Goal: Navigation & Orientation: Understand site structure

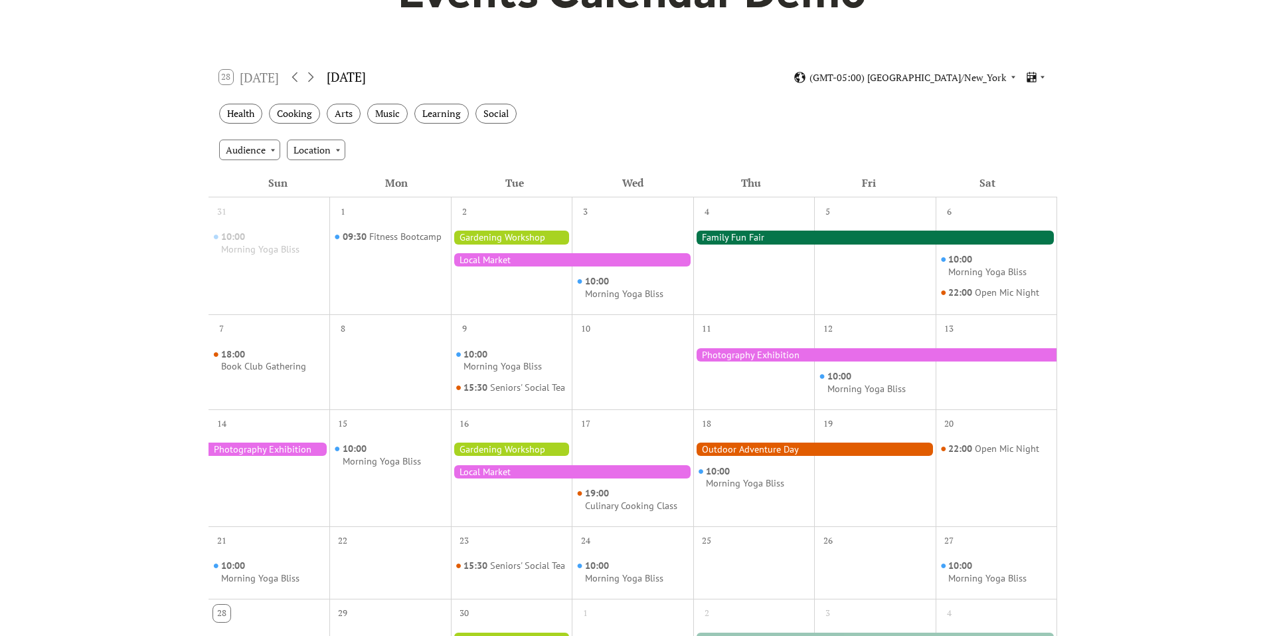
scroll to position [199, 0]
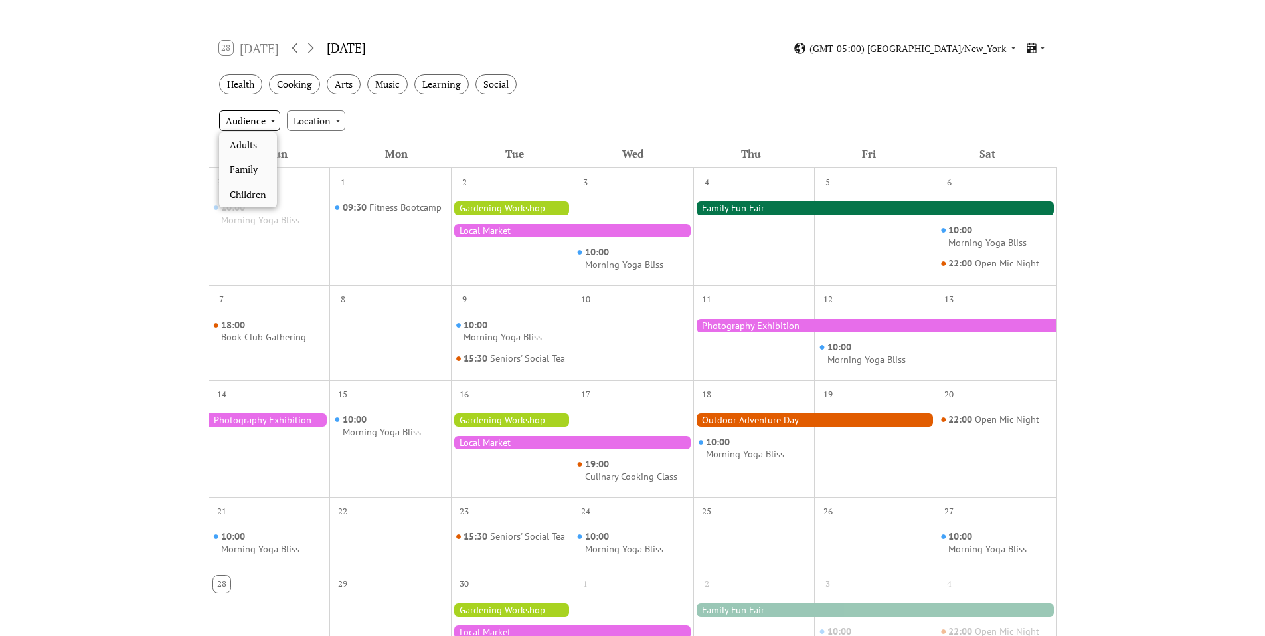
click at [256, 114] on div "Audience" at bounding box center [249, 120] width 61 height 20
click at [324, 123] on div "Location" at bounding box center [316, 120] width 58 height 20
click at [165, 122] on div "Events Calendar Demo Loading the Events Calendar..." at bounding box center [632, 384] width 1265 height 1046
click at [460, 84] on div "Learning" at bounding box center [441, 84] width 54 height 21
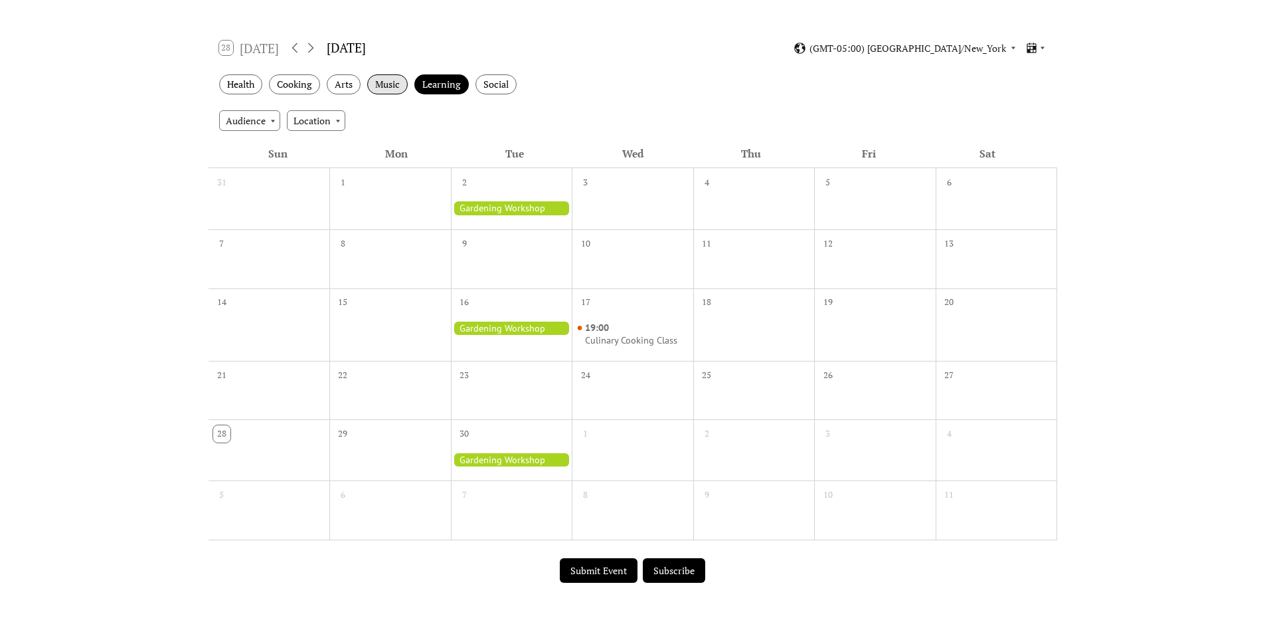
click at [402, 80] on div "Music" at bounding box center [387, 84] width 41 height 21
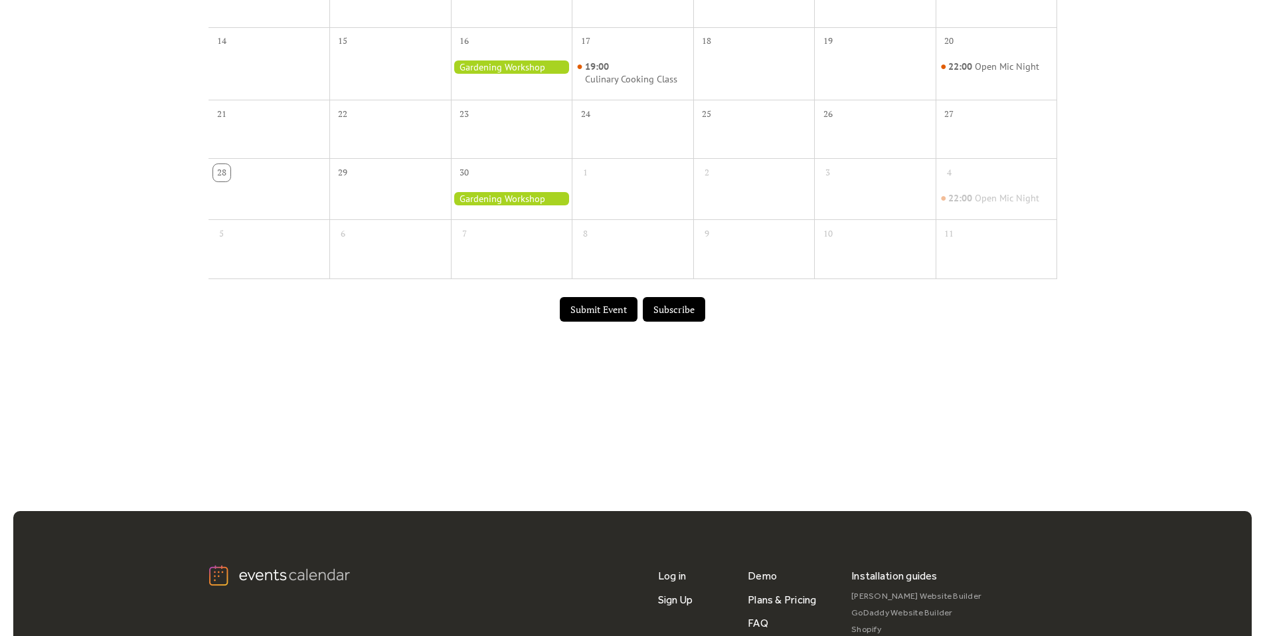
scroll to position [465, 0]
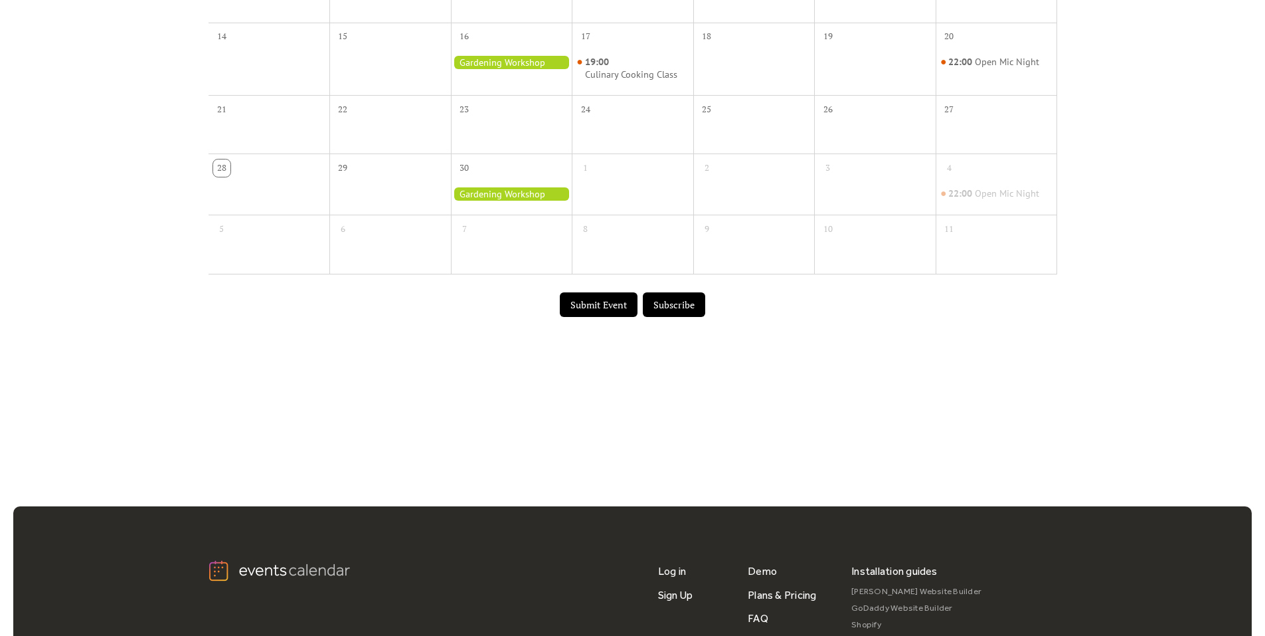
click at [592, 296] on button "Submit Event" at bounding box center [599, 304] width 78 height 25
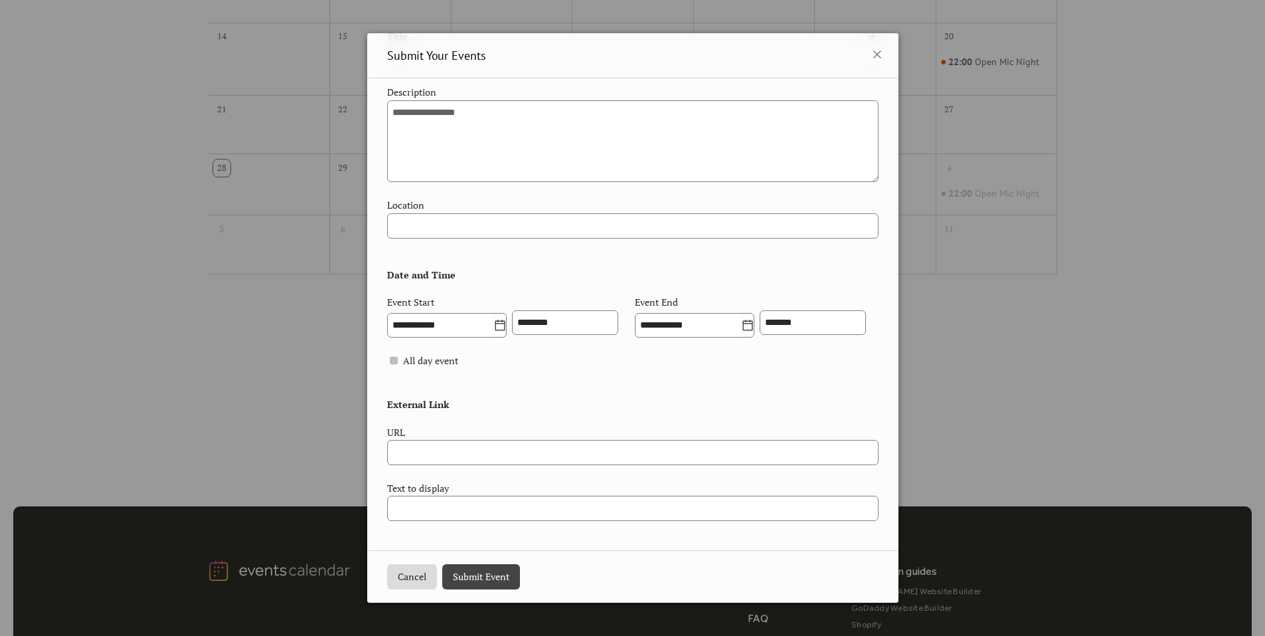
scroll to position [364, 0]
click at [874, 56] on icon at bounding box center [877, 54] width 8 height 8
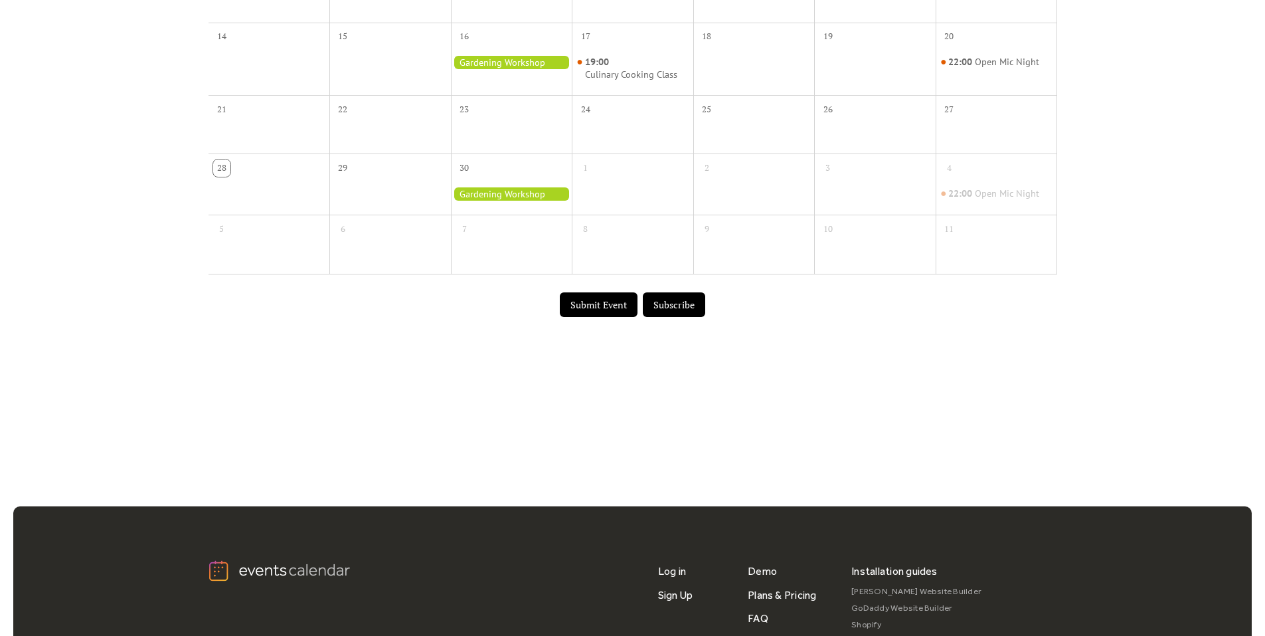
click at [659, 298] on button "Subscribe" at bounding box center [674, 304] width 62 height 25
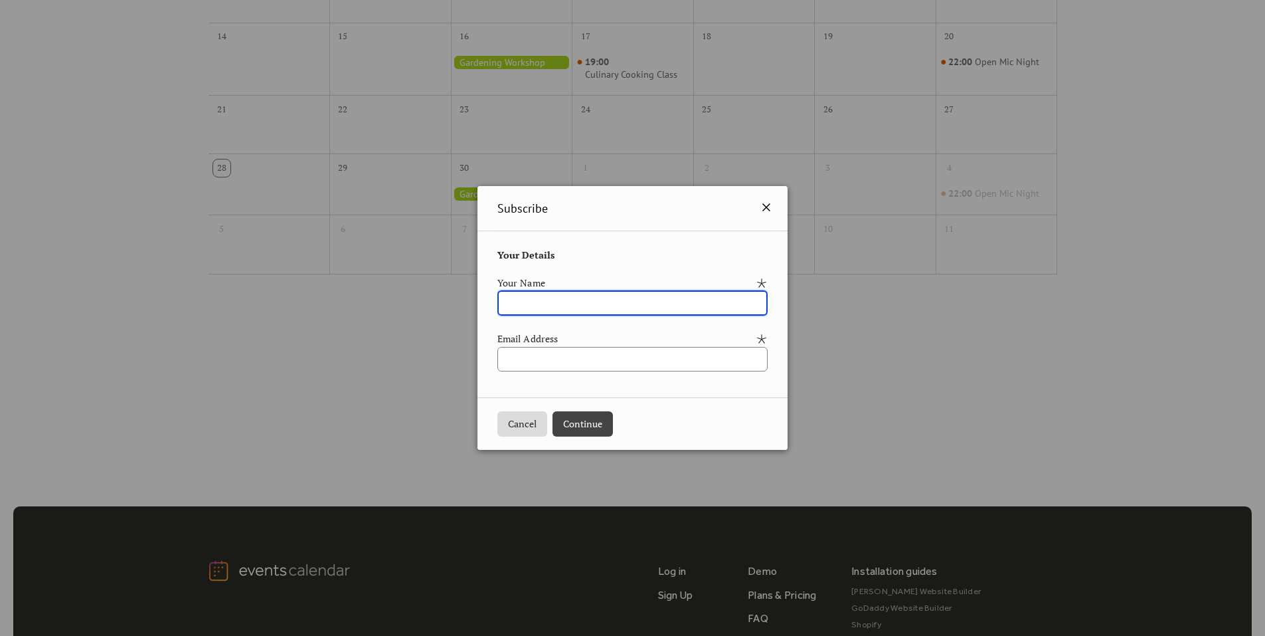
click at [773, 205] on icon at bounding box center [766, 207] width 16 height 16
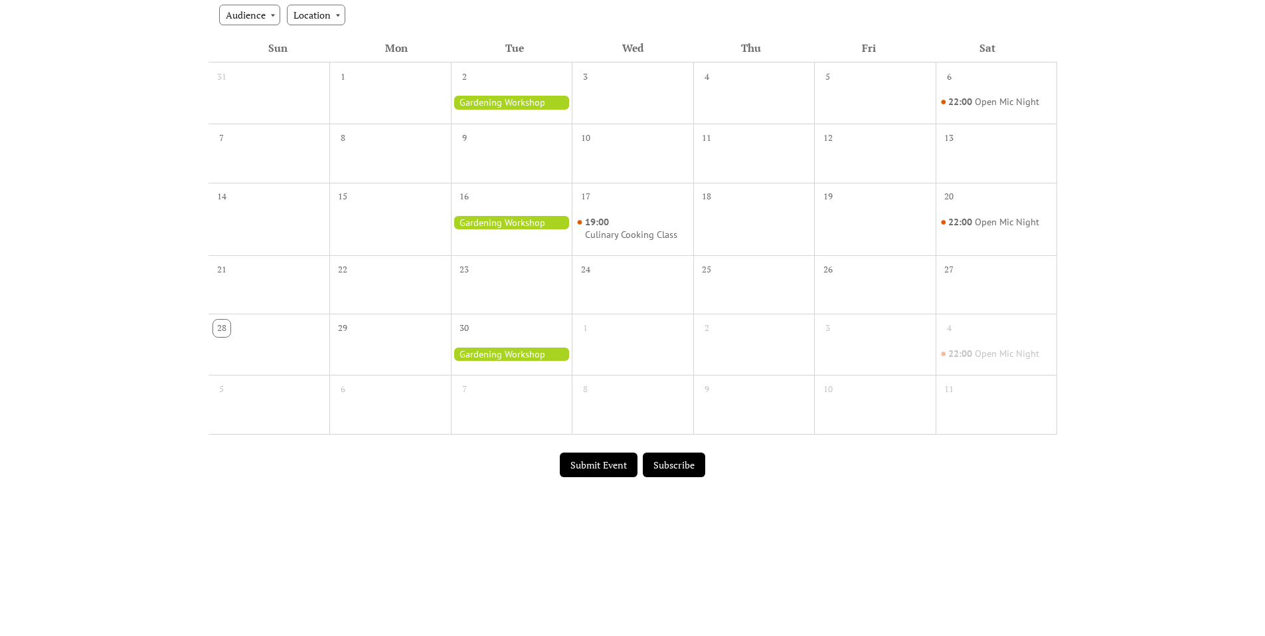
scroll to position [0, 0]
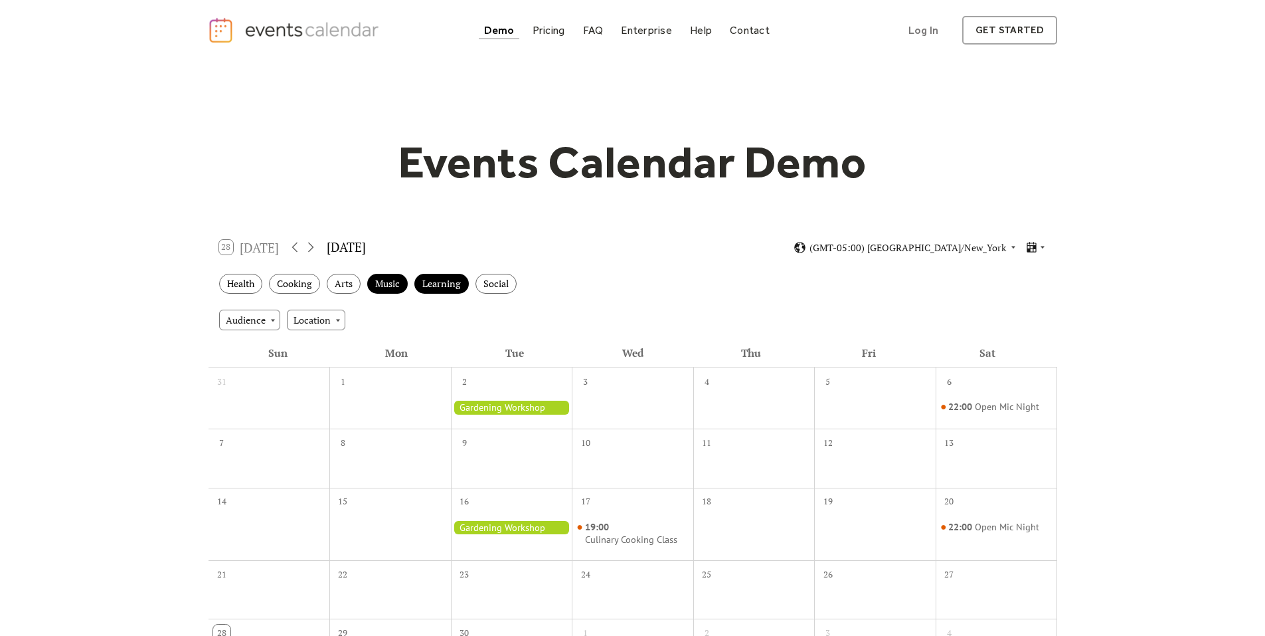
click at [1186, 321] on div "Events Calendar Demo Loading the Events Calendar..." at bounding box center [632, 462] width 1265 height 804
click at [1040, 242] on div at bounding box center [1035, 247] width 21 height 13
click at [1033, 300] on div "Cards" at bounding box center [1011, 292] width 69 height 25
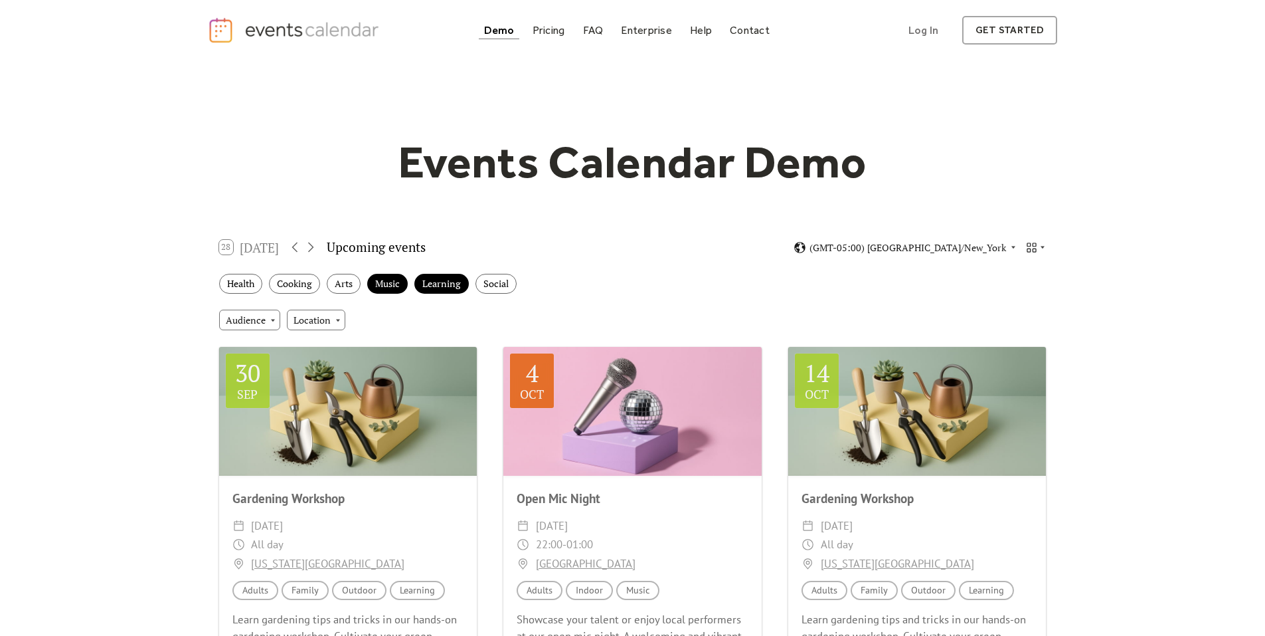
click at [1046, 237] on div "28 [DATE] Upcoming events (GMT-05:00) [GEOGRAPHIC_DATA]/New_York" at bounding box center [633, 247] width 849 height 35
click at [1039, 248] on icon at bounding box center [1043, 247] width 8 height 8
click at [1024, 316] on span "Agenda" at bounding box center [1019, 317] width 32 height 15
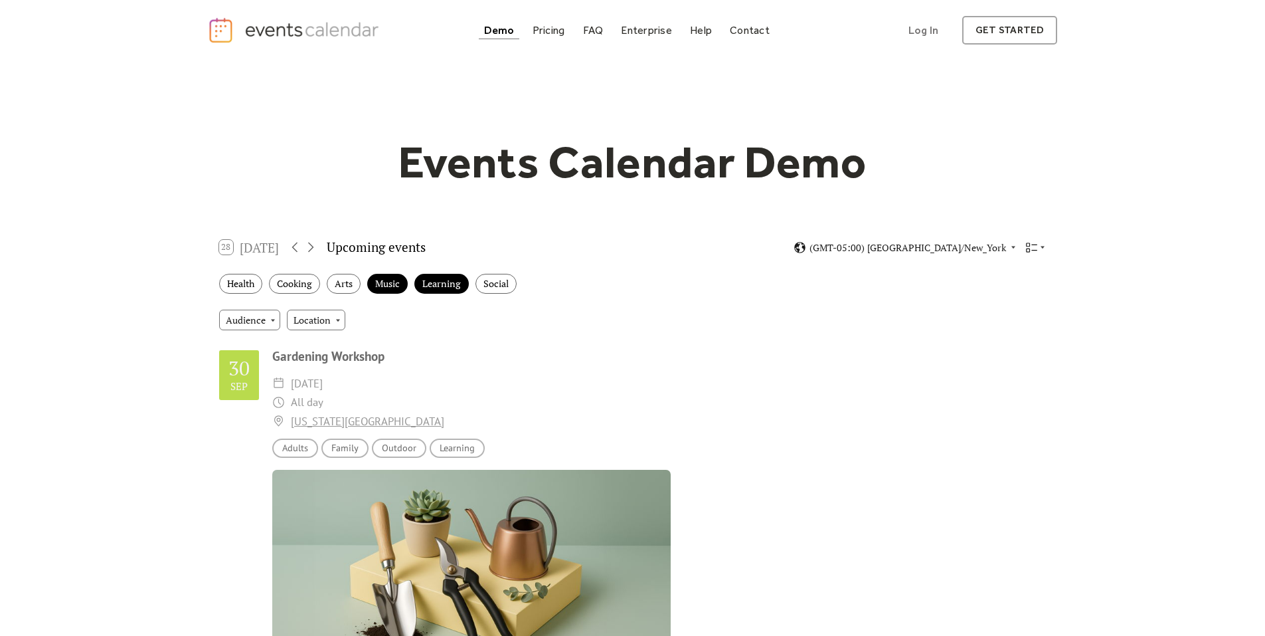
click at [1047, 252] on div "28 [DATE] Upcoming events (GMT-05:00) [GEOGRAPHIC_DATA]/New_York" at bounding box center [633, 247] width 849 height 35
click at [1034, 252] on icon at bounding box center [1031, 247] width 13 height 13
click at [1017, 377] on div "Map" at bounding box center [1011, 367] width 69 height 25
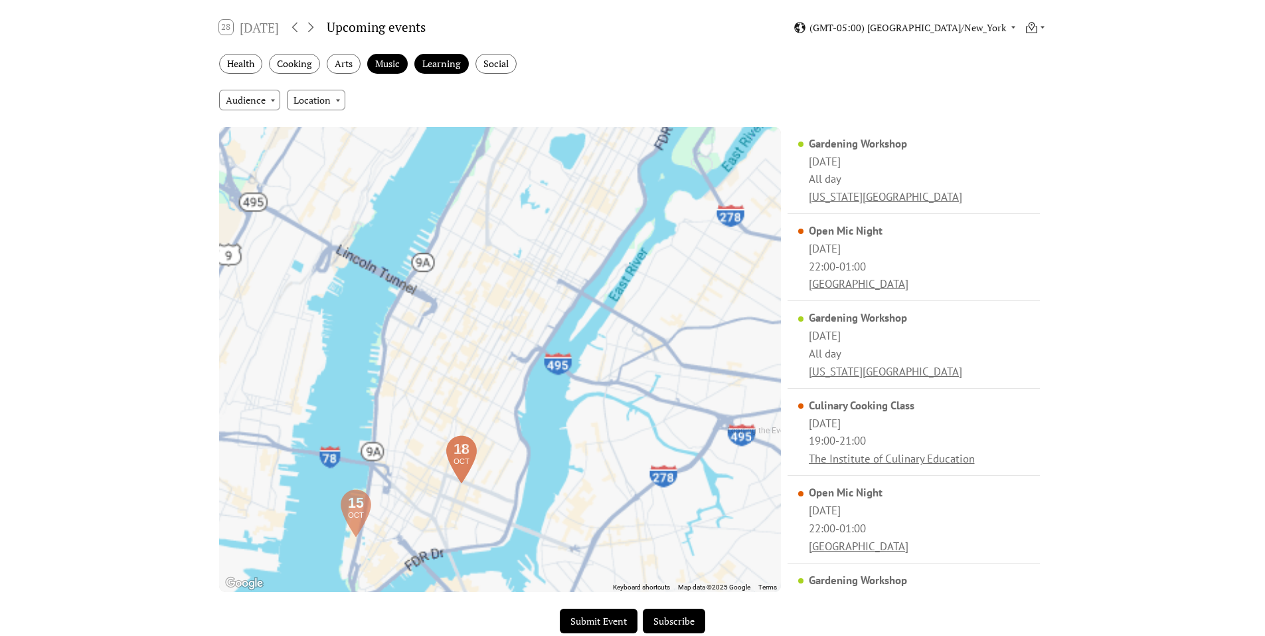
scroll to position [266, 0]
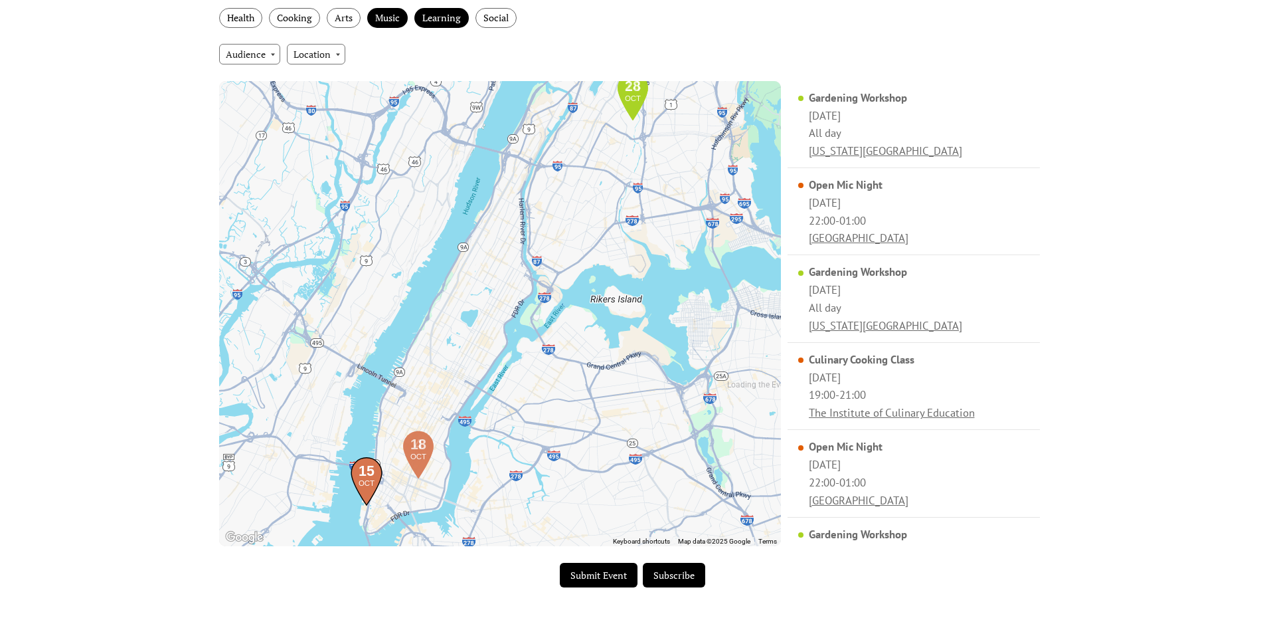
click at [1138, 349] on div "Events Calendar Demo Loading the Events Calendar..." at bounding box center [632, 232] width 1265 height 875
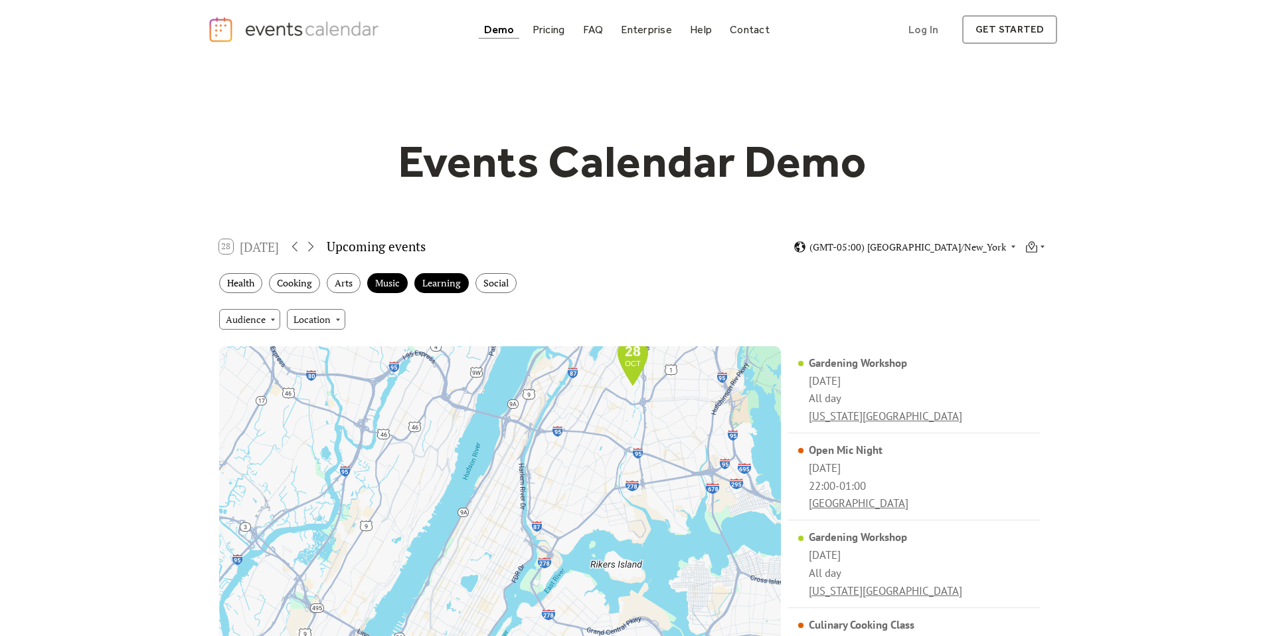
scroll to position [0, 0]
click at [87, 142] on div "Events Calendar Demo Loading the Events Calendar..." at bounding box center [632, 497] width 1265 height 875
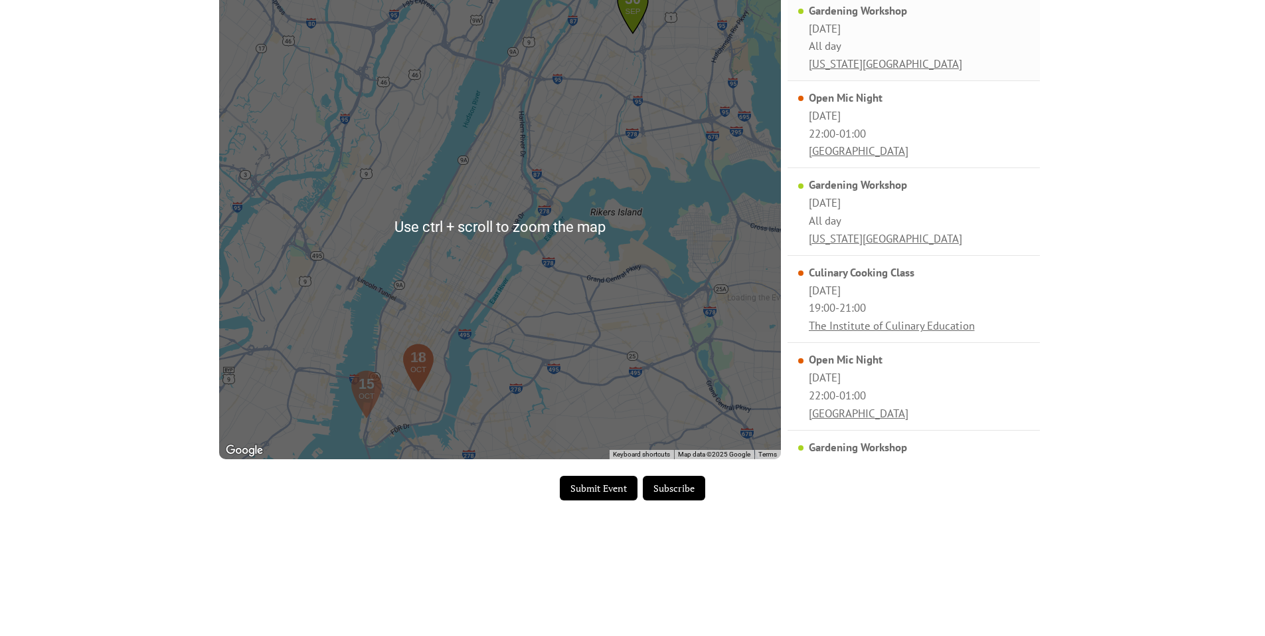
scroll to position [133, 0]
